Goal: Check status: Check status

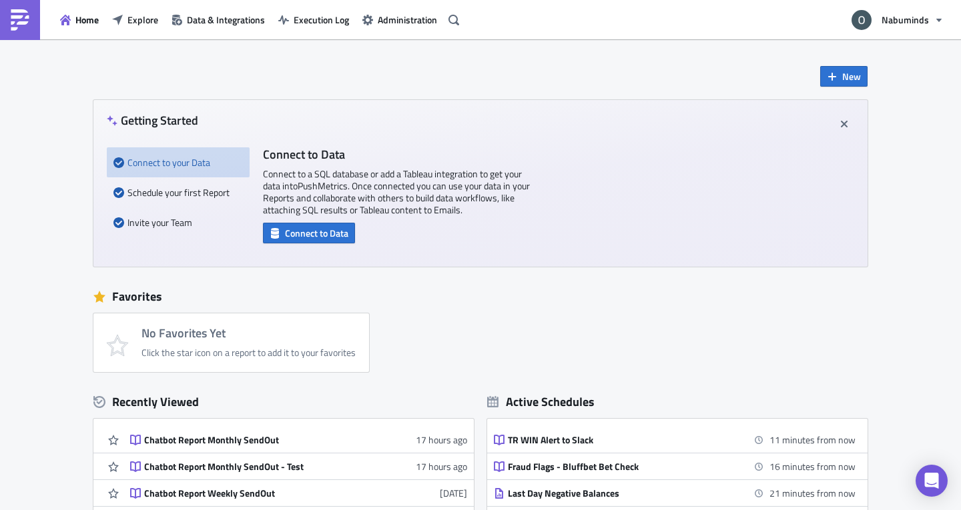
click at [147, 31] on div "Home Explore Data & Integrations Execution Log Administration" at bounding box center [232, 19] width 464 height 39
click at [145, 25] on span "Explore" at bounding box center [142, 20] width 31 height 14
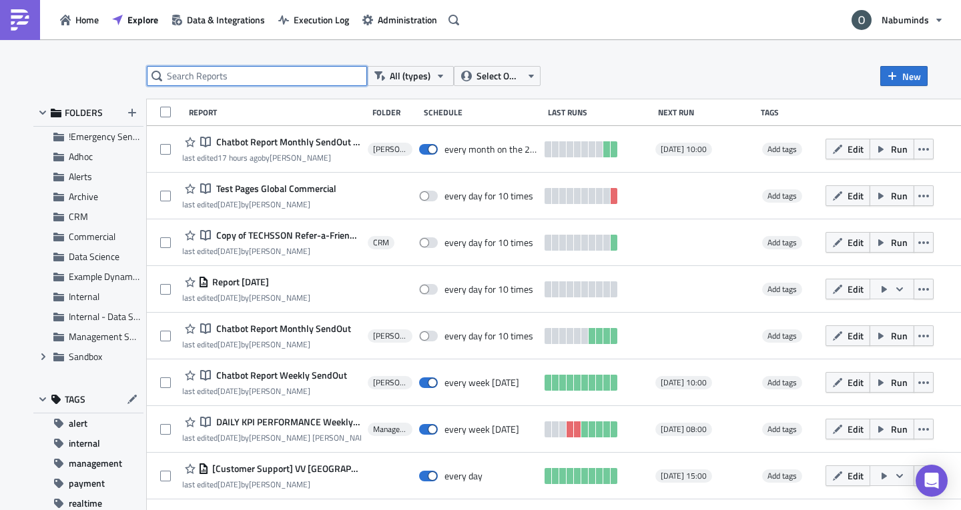
click at [318, 78] on input "text" at bounding box center [257, 76] width 220 height 20
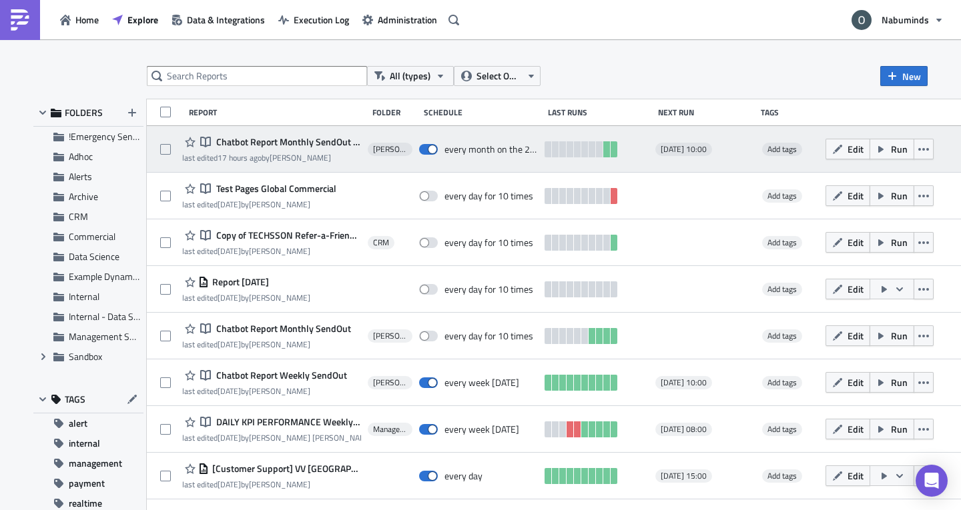
click at [302, 137] on span "Chatbot Report Monthly SendOut - Test" at bounding box center [287, 142] width 148 height 12
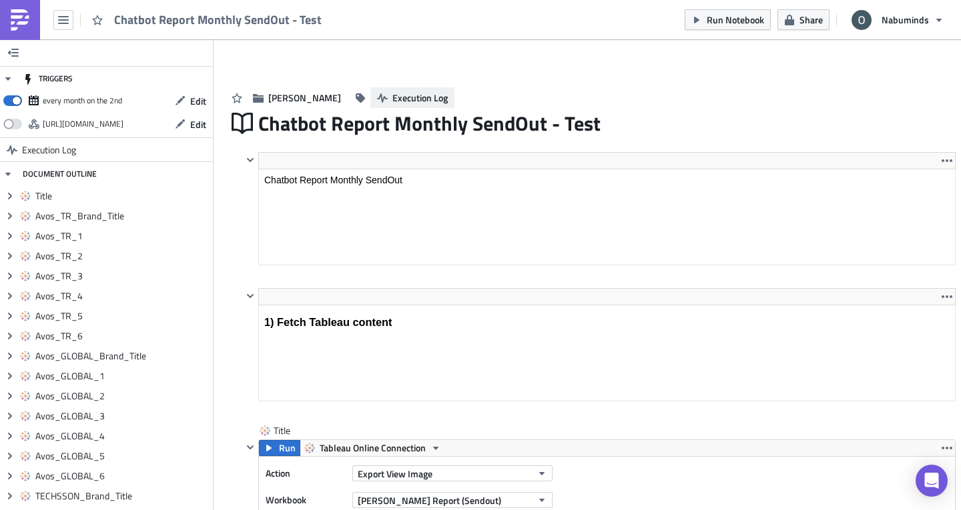
click at [392, 101] on span "Execution Log" at bounding box center [419, 98] width 55 height 14
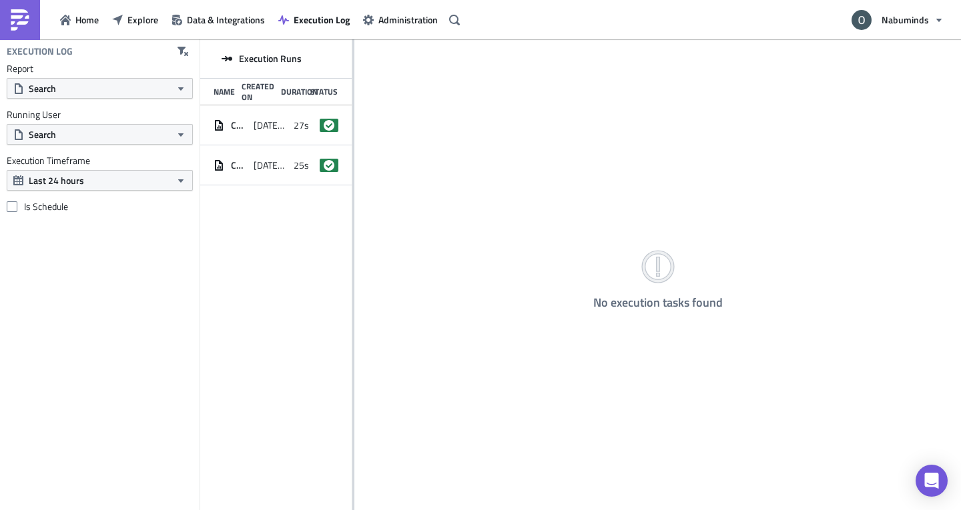
drag, startPoint x: 354, startPoint y: 156, endPoint x: 377, endPoint y: 158, distance: 22.8
click at [382, 157] on div "No execution tasks found" at bounding box center [657, 275] width 606 height 473
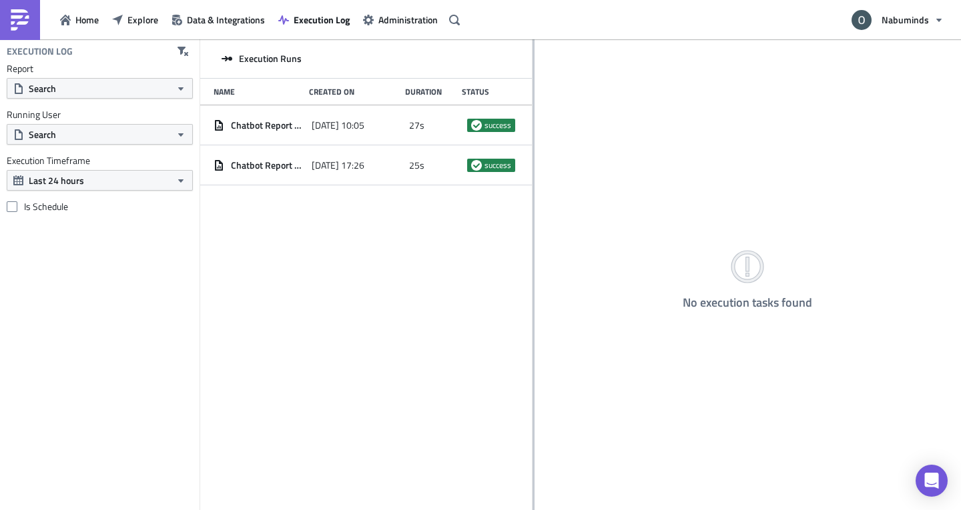
drag, startPoint x: 352, startPoint y: 155, endPoint x: 532, endPoint y: 155, distance: 180.1
click at [532, 155] on div at bounding box center [533, 275] width 2 height 473
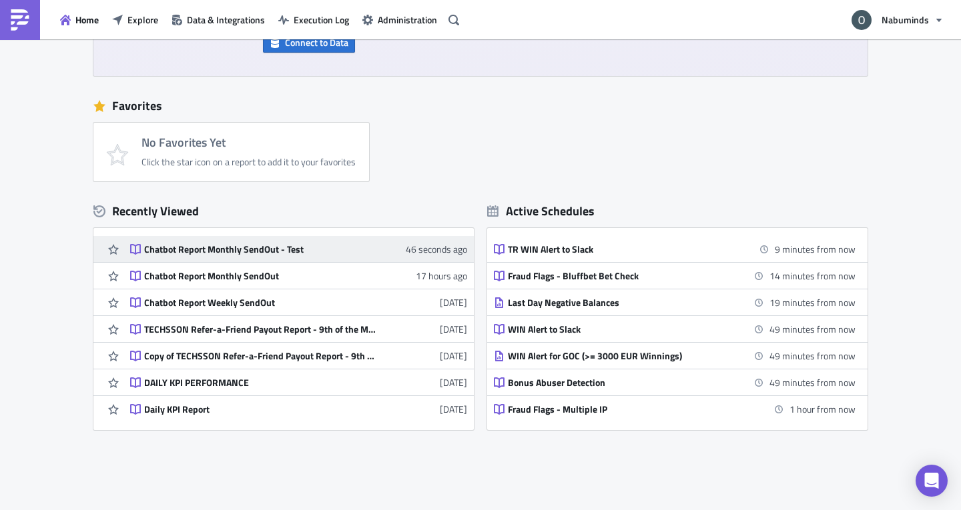
scroll to position [242, 0]
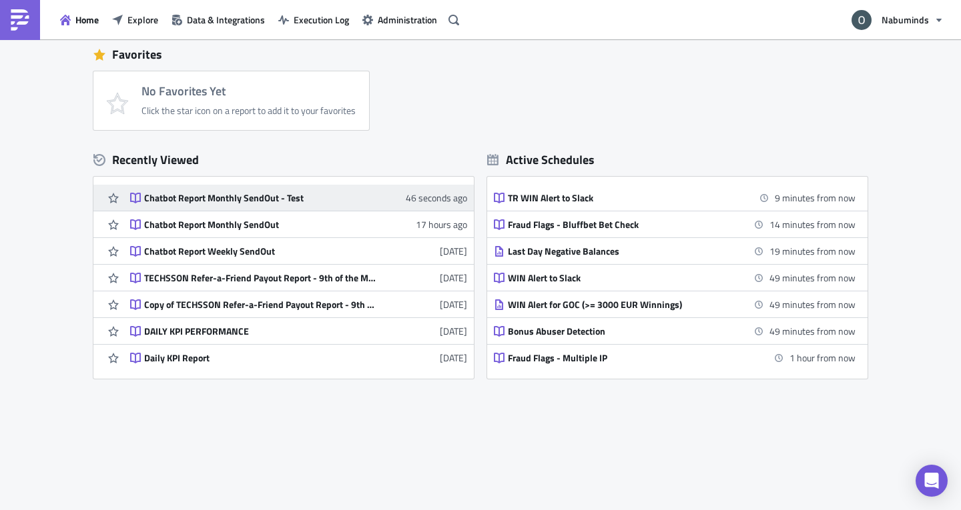
click at [223, 198] on div "Chatbot Report Monthly SendOut - Test" at bounding box center [260, 198] width 233 height 12
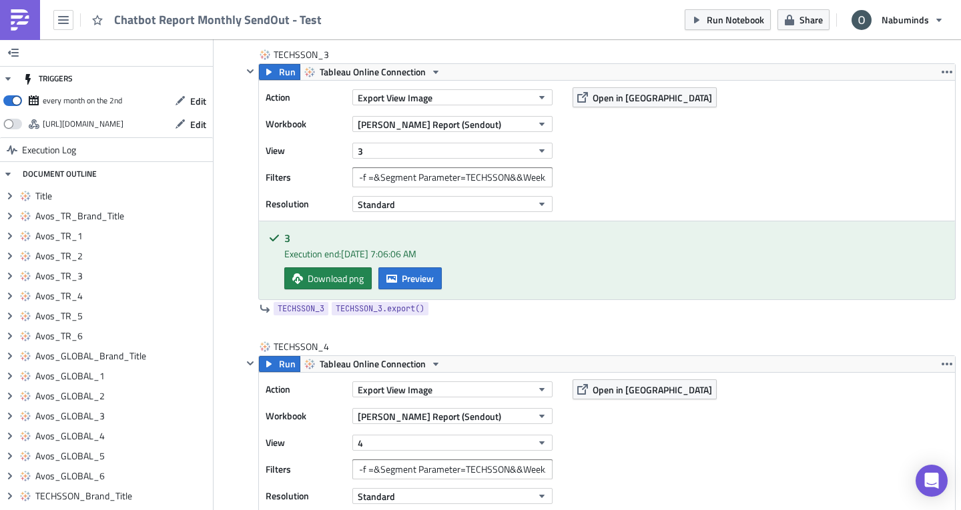
scroll to position [6822, 0]
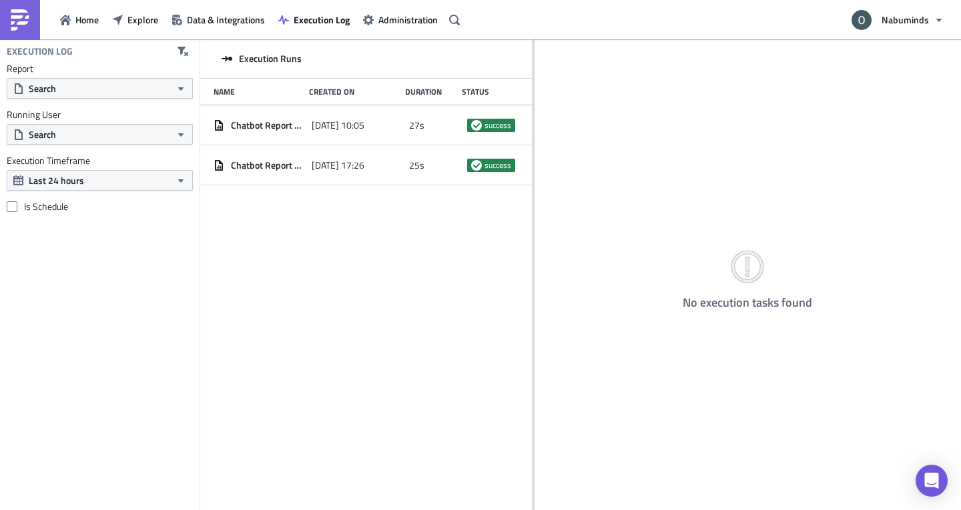
click at [23, 24] on img at bounding box center [19, 19] width 21 height 21
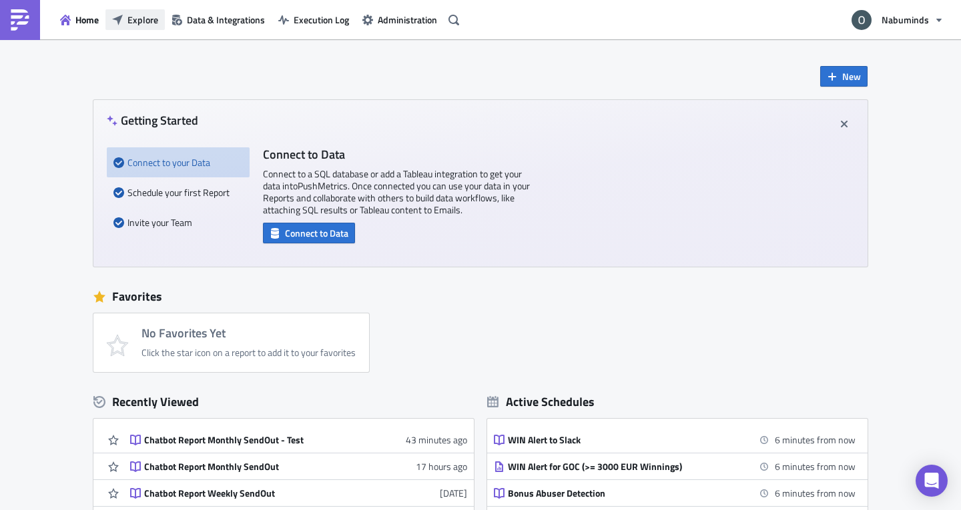
click at [141, 24] on span "Explore" at bounding box center [142, 20] width 31 height 14
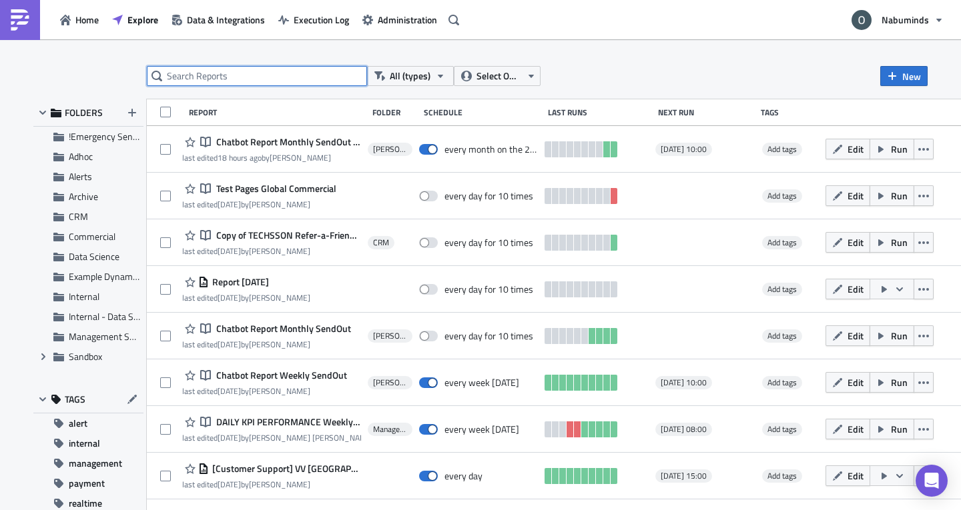
click at [252, 77] on input "text" at bounding box center [257, 76] width 220 height 20
type input "chatbot"
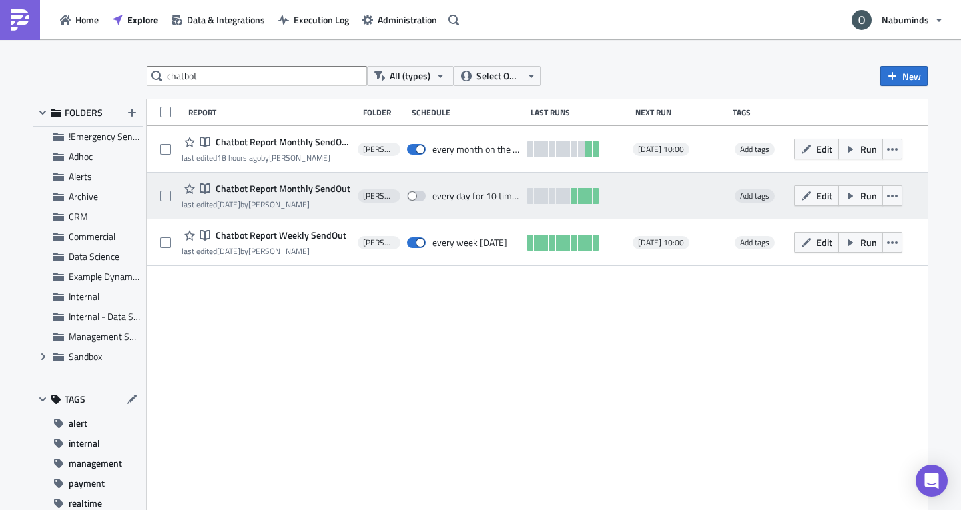
click at [273, 191] on span "Chatbot Report Monthly SendOut" at bounding box center [281, 189] width 138 height 12
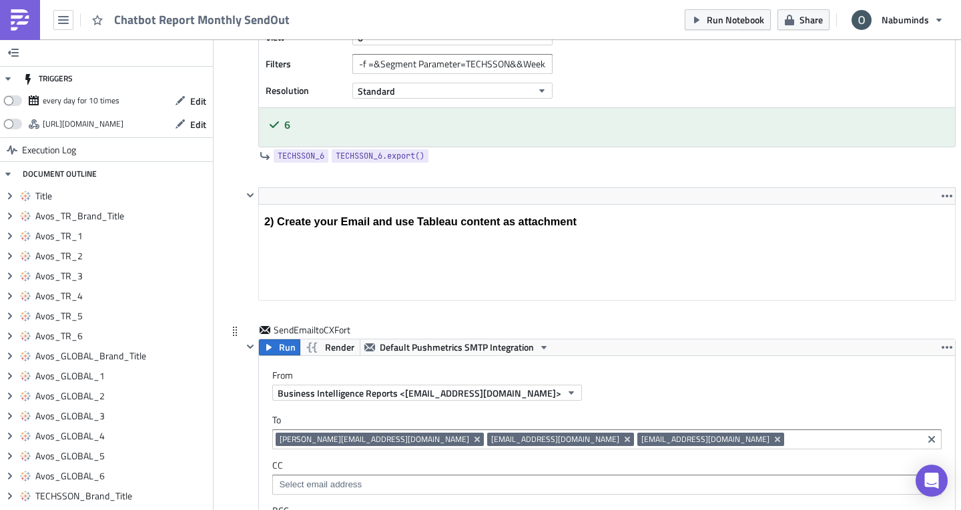
scroll to position [6114, 0]
